Goal: Answer question/provide support

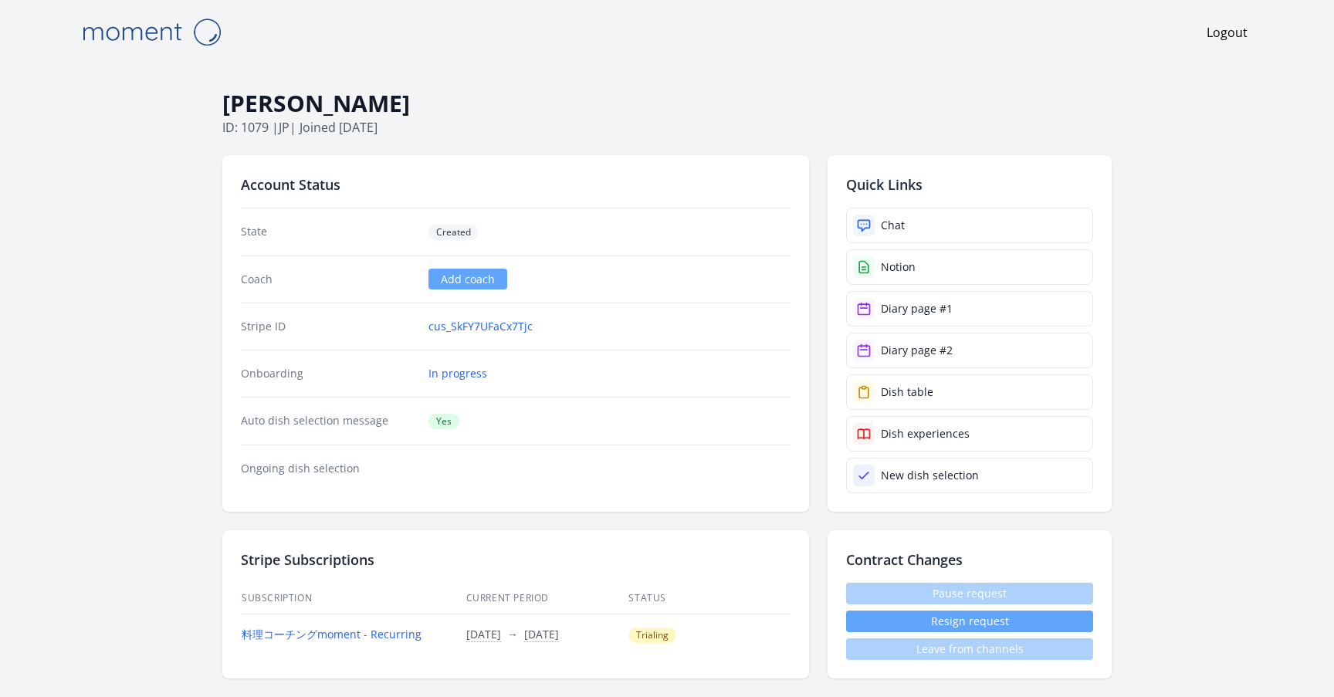
scroll to position [1915, 0]
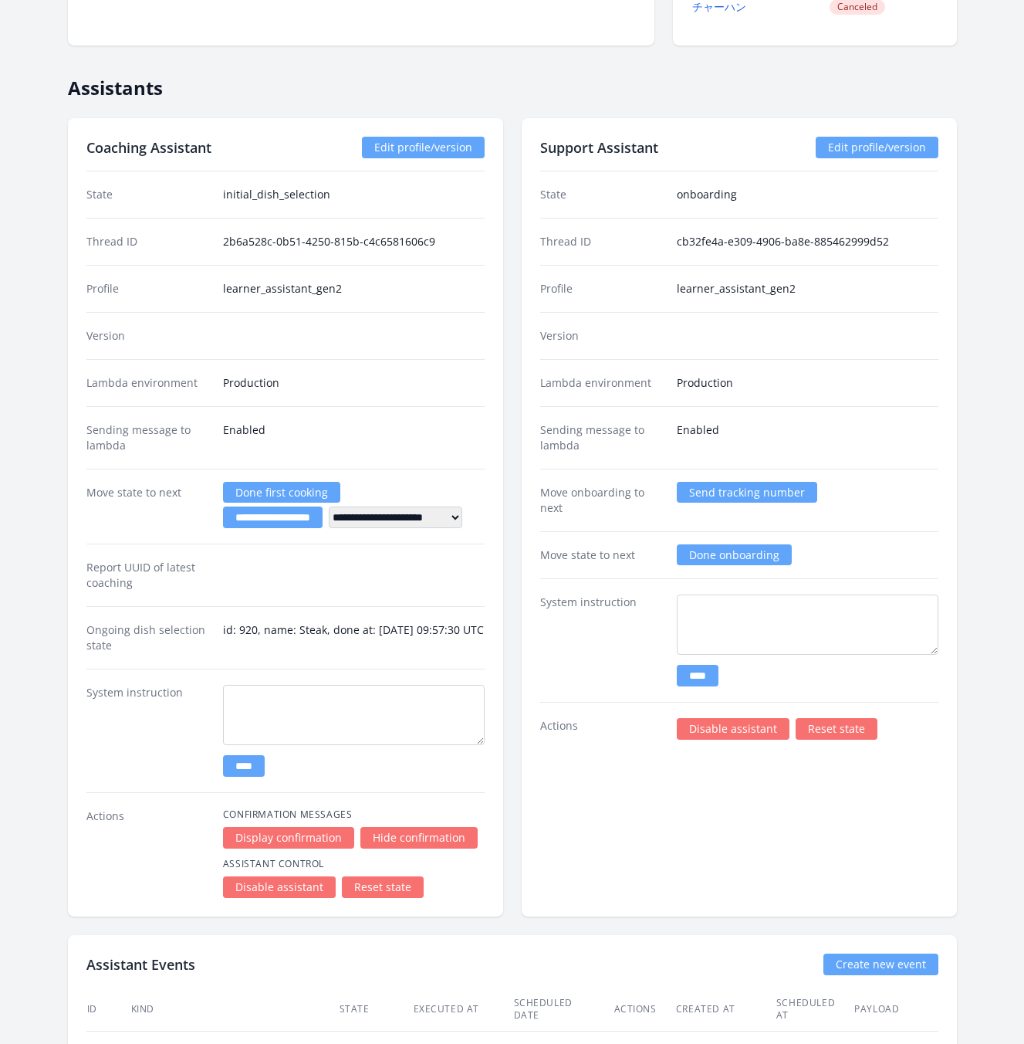
scroll to position [2039, 0]
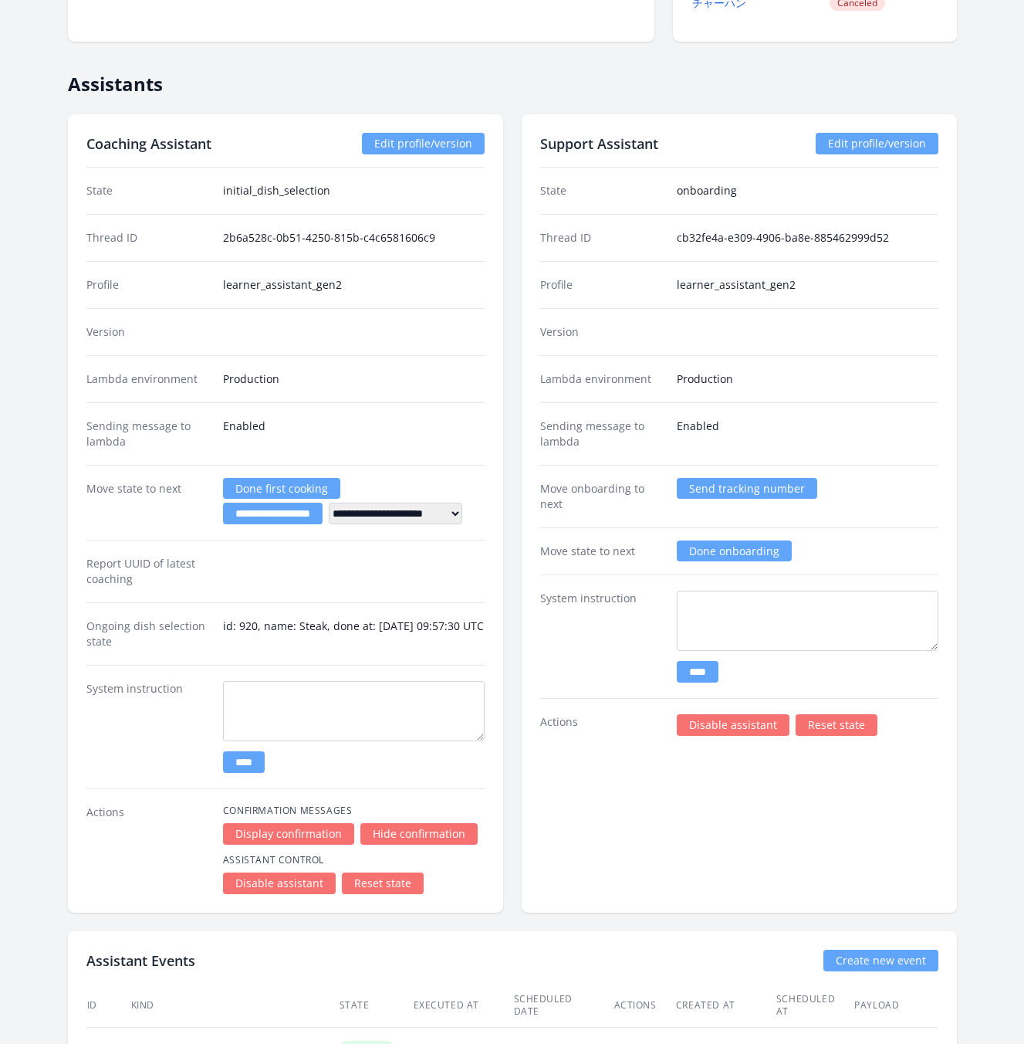
click at [392, 886] on link "Reset state" at bounding box center [383, 883] width 82 height 22
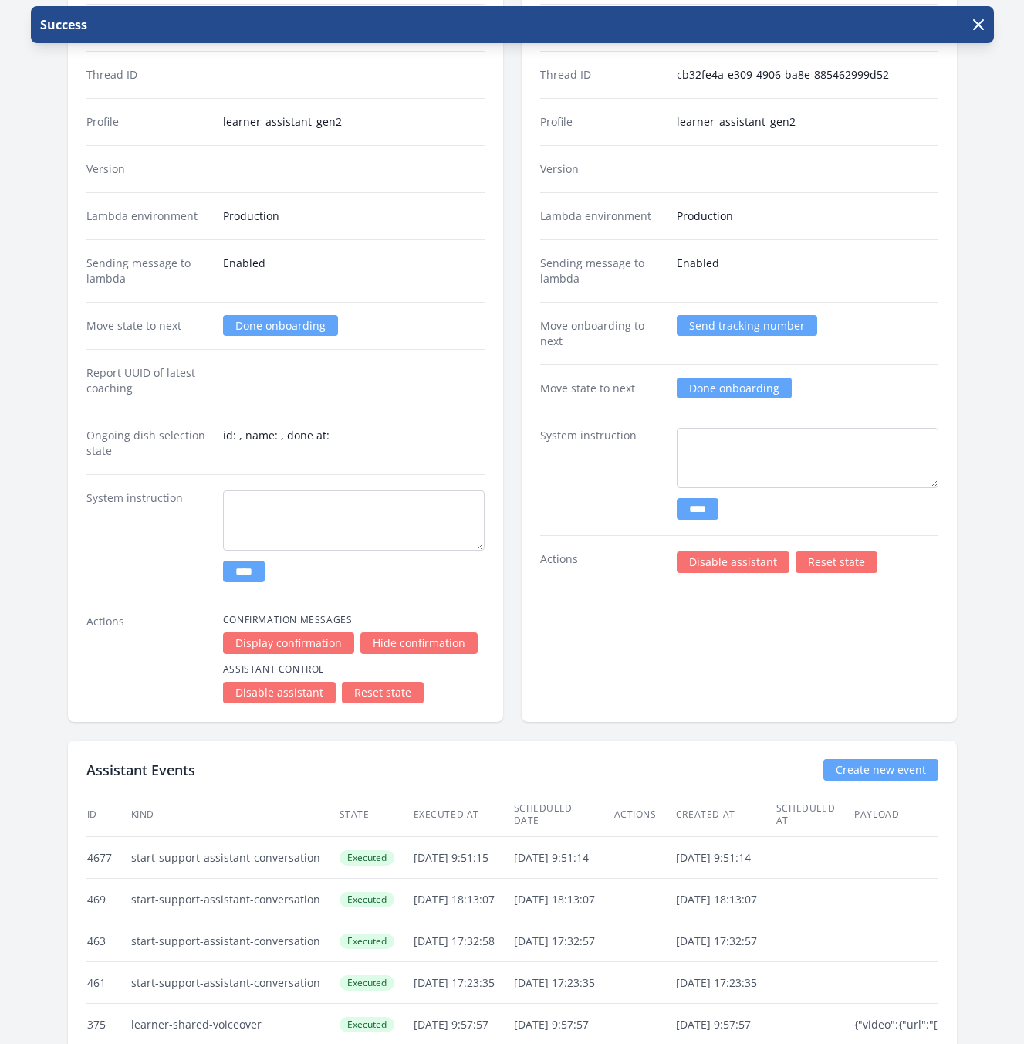
scroll to position [1990, 0]
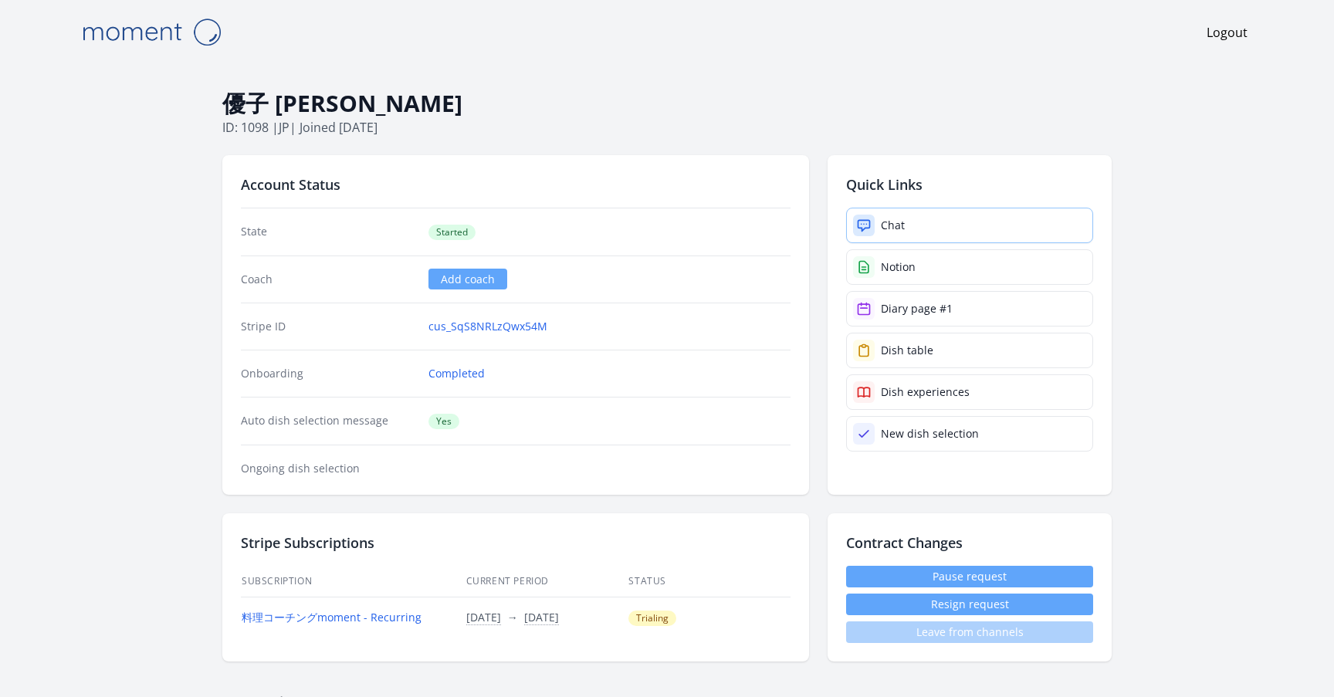
click at [894, 226] on div "Chat" at bounding box center [893, 225] width 24 height 15
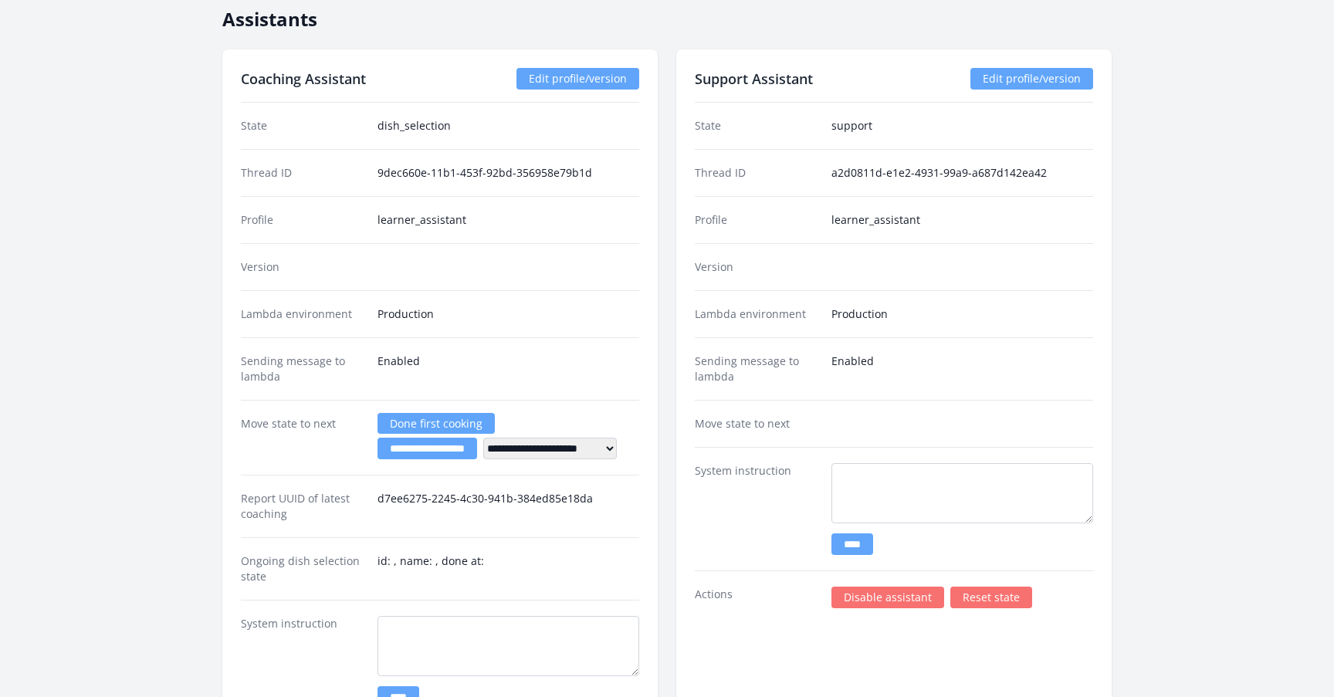
scroll to position [1793, 0]
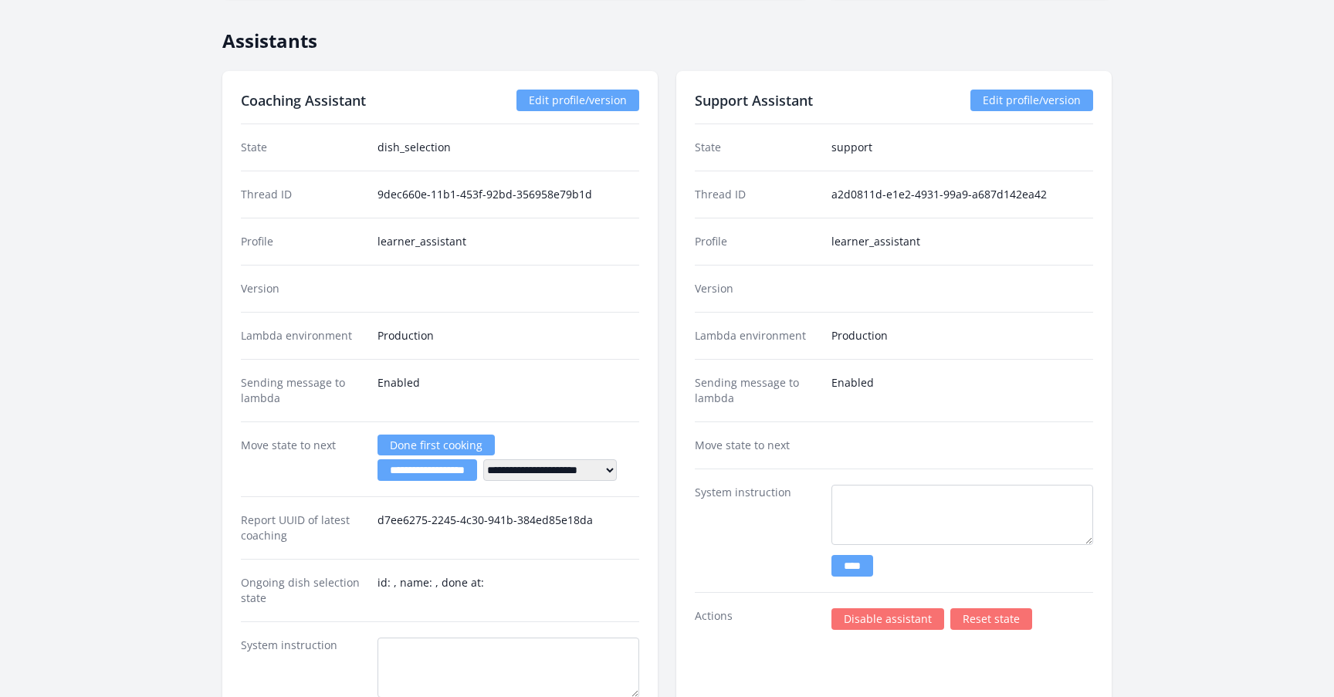
click at [580, 191] on dd "9dec660e-11b1-453f-92bd-356958e79b1d" at bounding box center [508, 194] width 262 height 15
drag, startPoint x: 580, startPoint y: 191, endPoint x: 403, endPoint y: 191, distance: 176.8
click at [402, 190] on dd "9dec660e-11b1-453f-92bd-356958e79b1d" at bounding box center [508, 194] width 262 height 15
copy dd "9dec660e-11b1-453f-92bd-356958e79b1d"
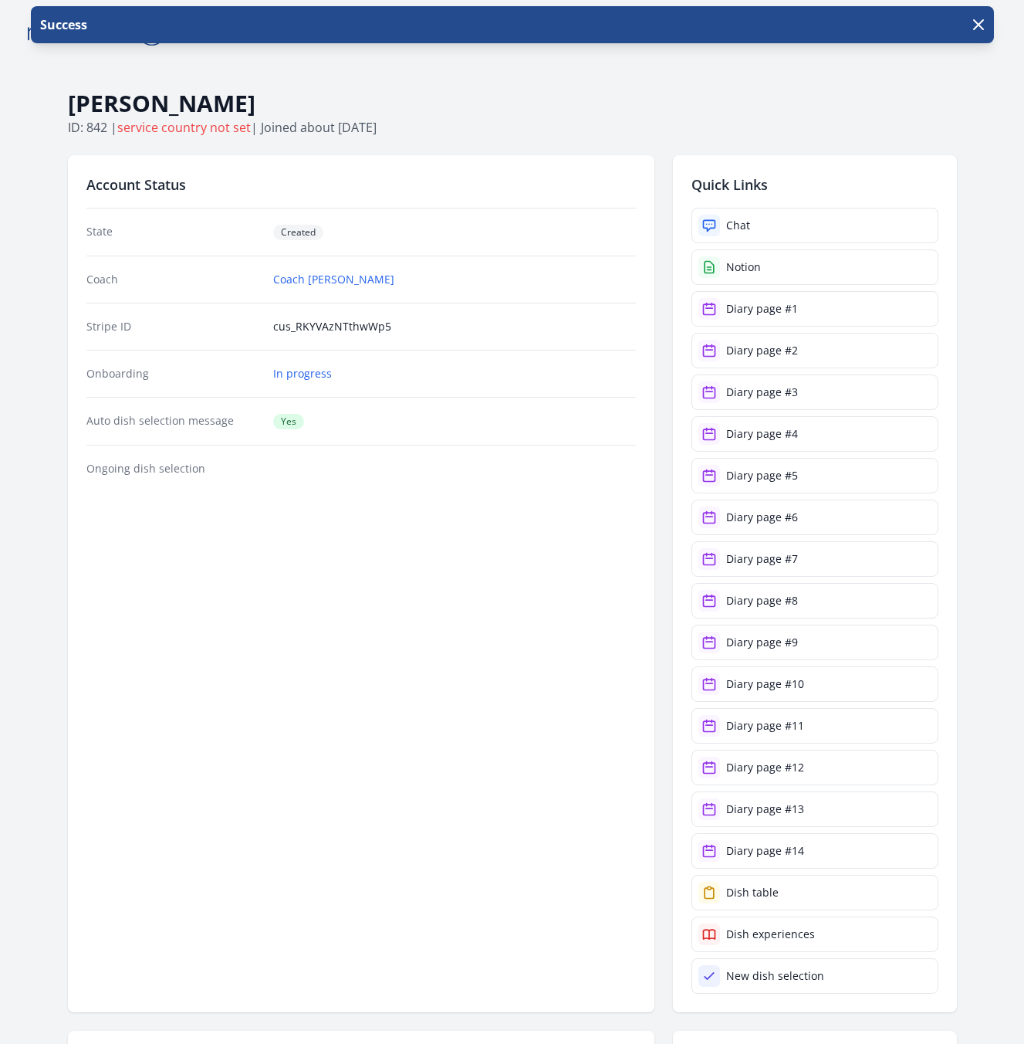
scroll to position [1990, 0]
